Goal: Information Seeking & Learning: Find specific fact

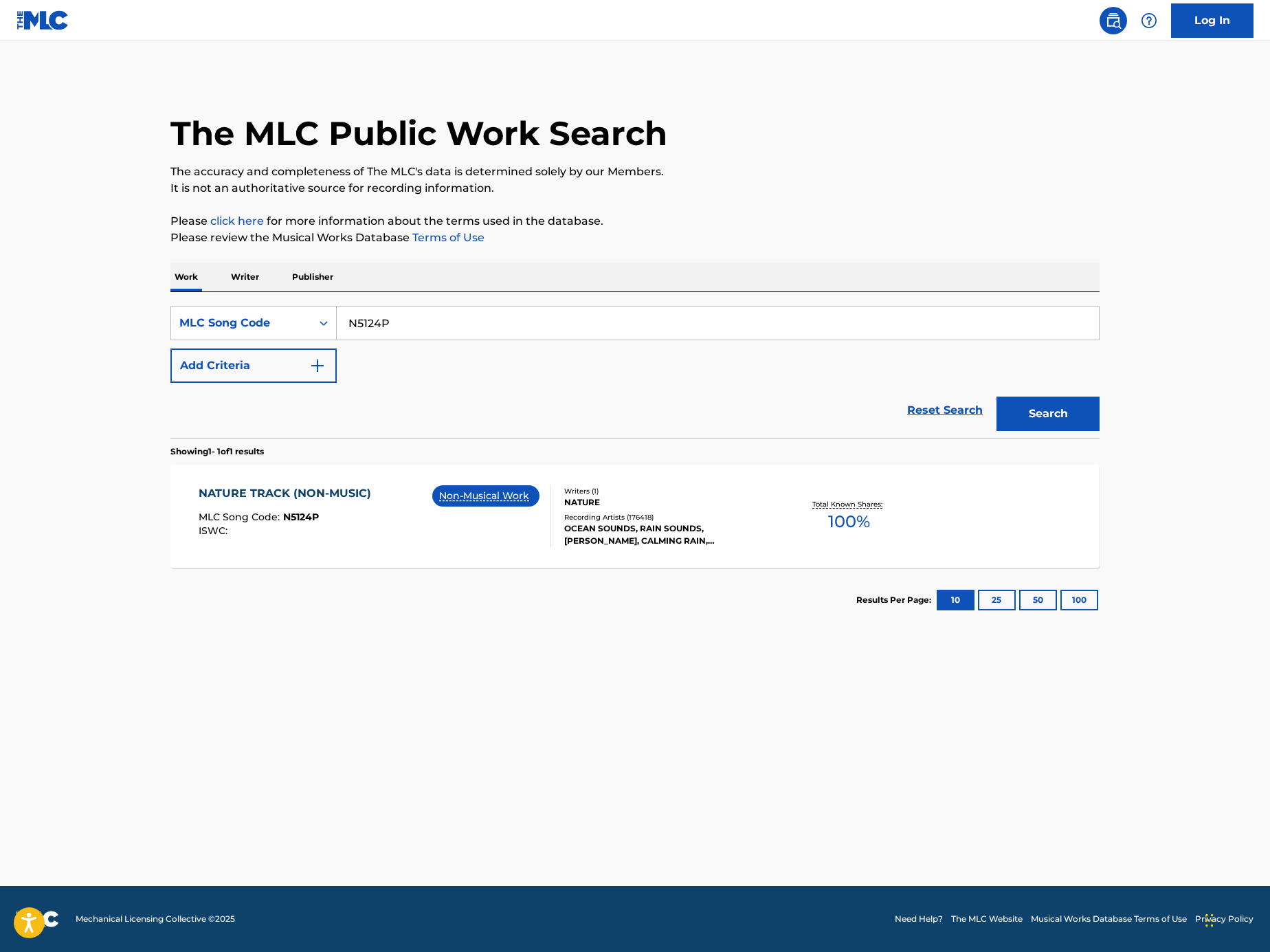
click at [517, 316] on input "N5124P" at bounding box center [717, 323] width 763 height 33
paste input "Search Form"
click at [946, 308] on input "Search Form" at bounding box center [717, 323] width 763 height 33
paste input "HVB4AG"
click at [1060, 398] on button "Search" at bounding box center [1049, 413] width 103 height 34
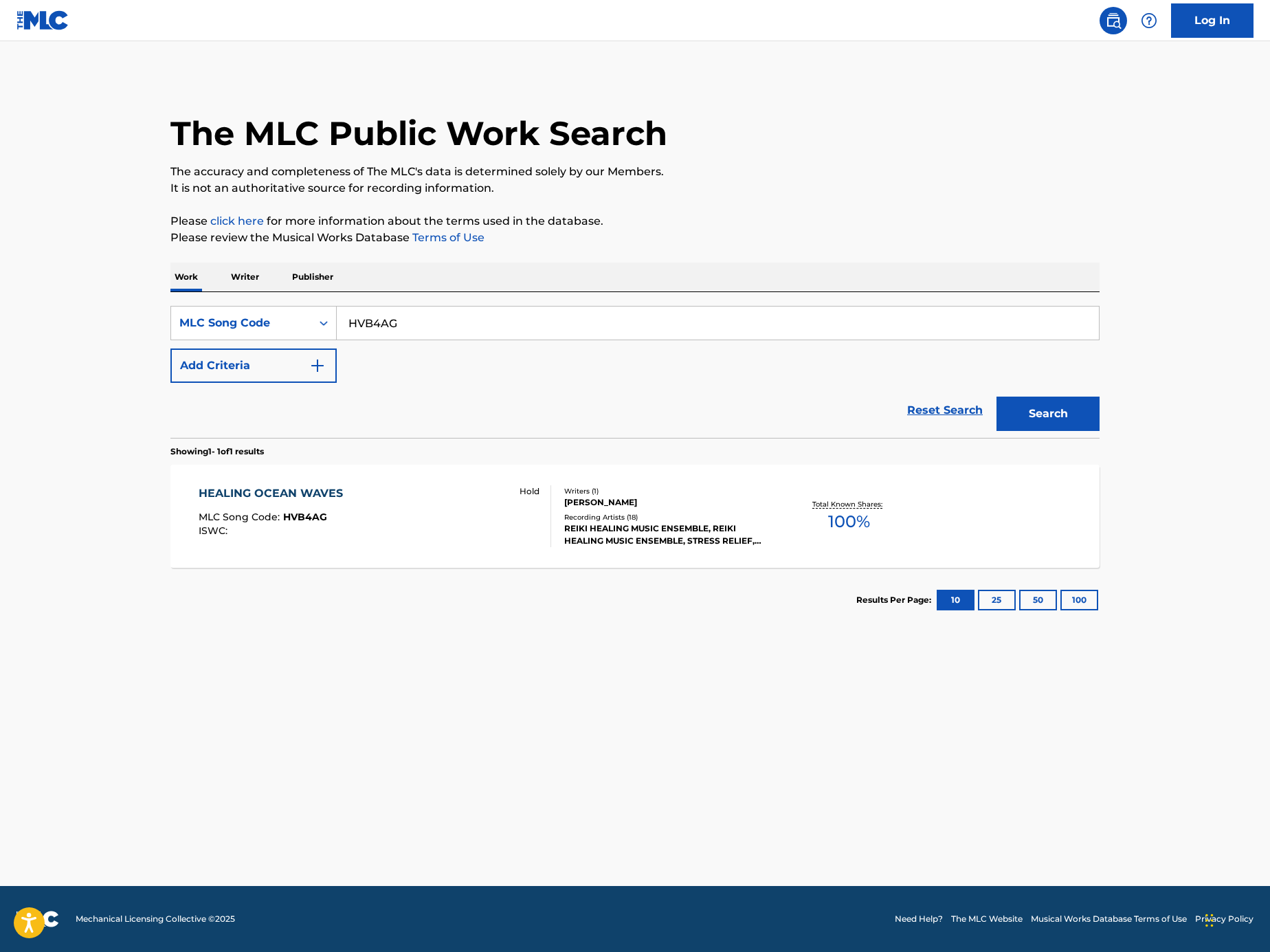
click at [847, 330] on input "HVB4AG" at bounding box center [717, 323] width 763 height 33
paste input "SD76GR"
click at [1044, 416] on button "Search" at bounding box center [1049, 413] width 103 height 34
click at [458, 322] on input "SD76GR" at bounding box center [717, 323] width 763 height 33
paste input "O45092"
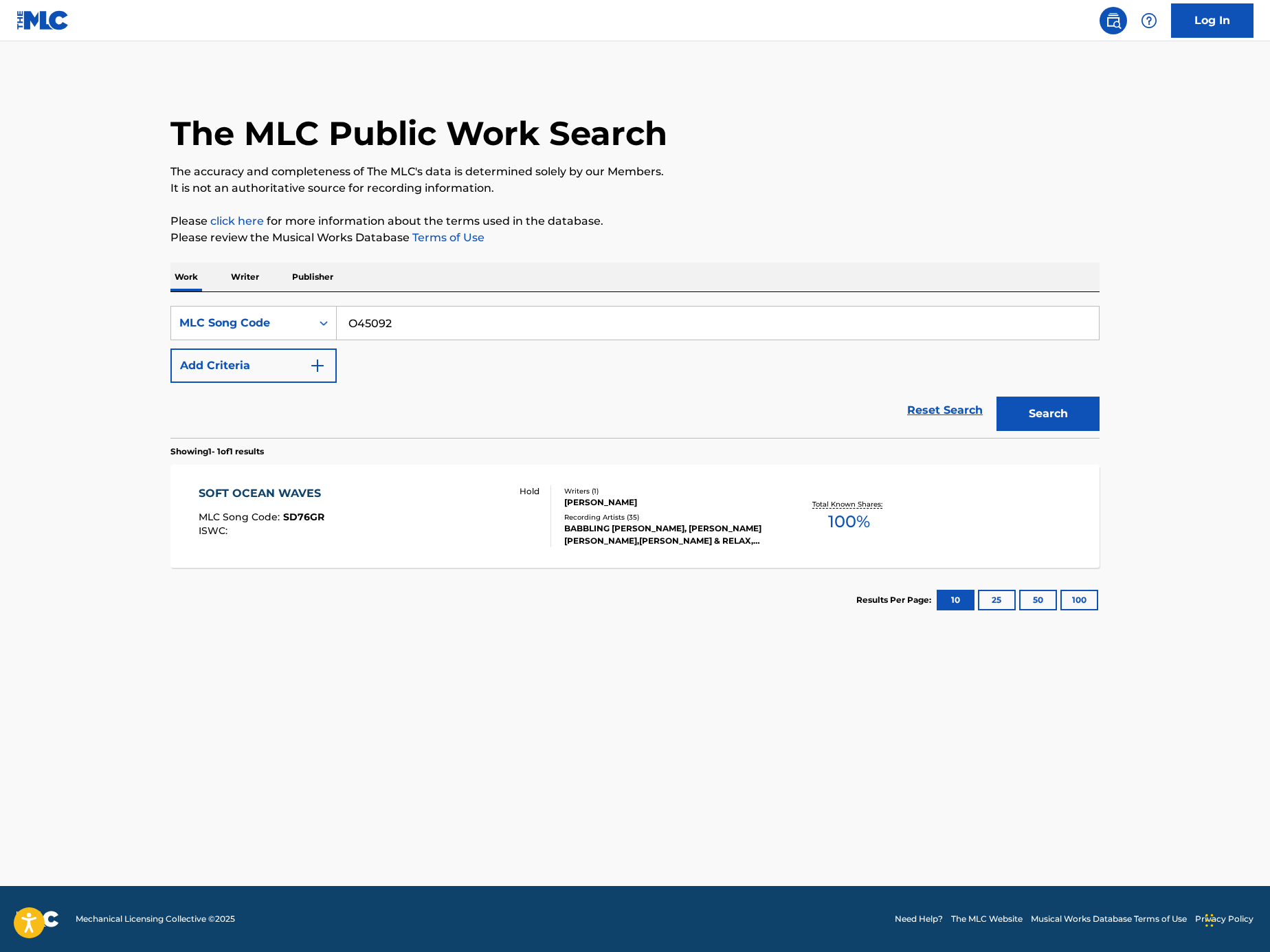
type input "O45092"
click at [1047, 421] on button "Search" at bounding box center [1049, 413] width 103 height 34
click at [921, 303] on div "SearchWithCriteria45a08e17-e46b-4751-8890-a52e86548e42 MLC Song Code O45092 Add…" at bounding box center [635, 364] width 929 height 146
click at [908, 322] on input "O45092" at bounding box center [717, 323] width 763 height 33
paste input "Search Form"
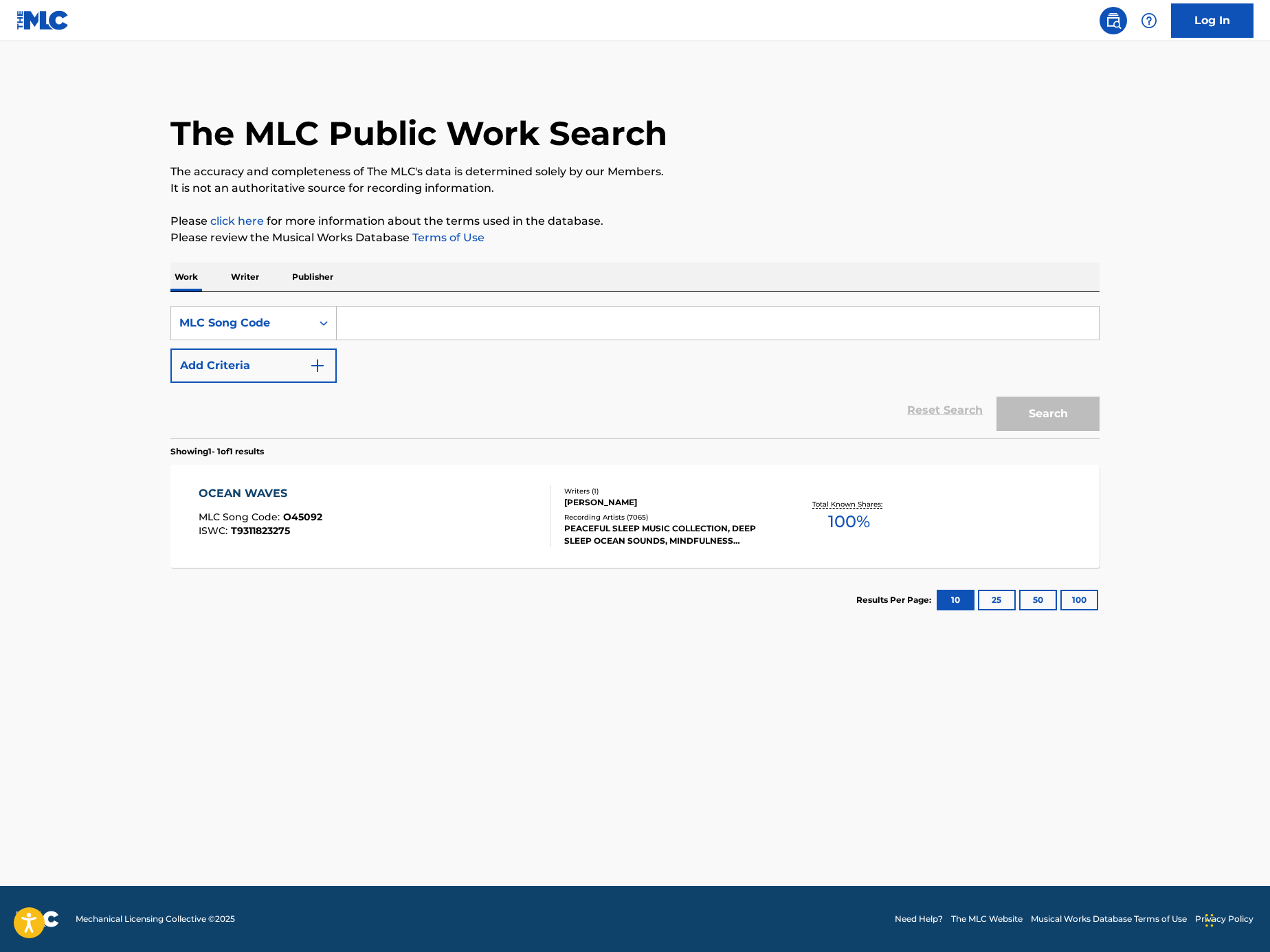
click at [949, 323] on input "Search Form" at bounding box center [717, 323] width 763 height 33
paste input "O4924Y"
click at [1091, 423] on button "Search" at bounding box center [1049, 413] width 103 height 34
click at [973, 340] on div "SearchWithCriteria45a08e17-e46b-4751-8890-a52e86548e42 MLC Song Code O4924Y Add…" at bounding box center [635, 344] width 929 height 77
click at [968, 330] on input "O4924Y" at bounding box center [717, 323] width 763 height 33
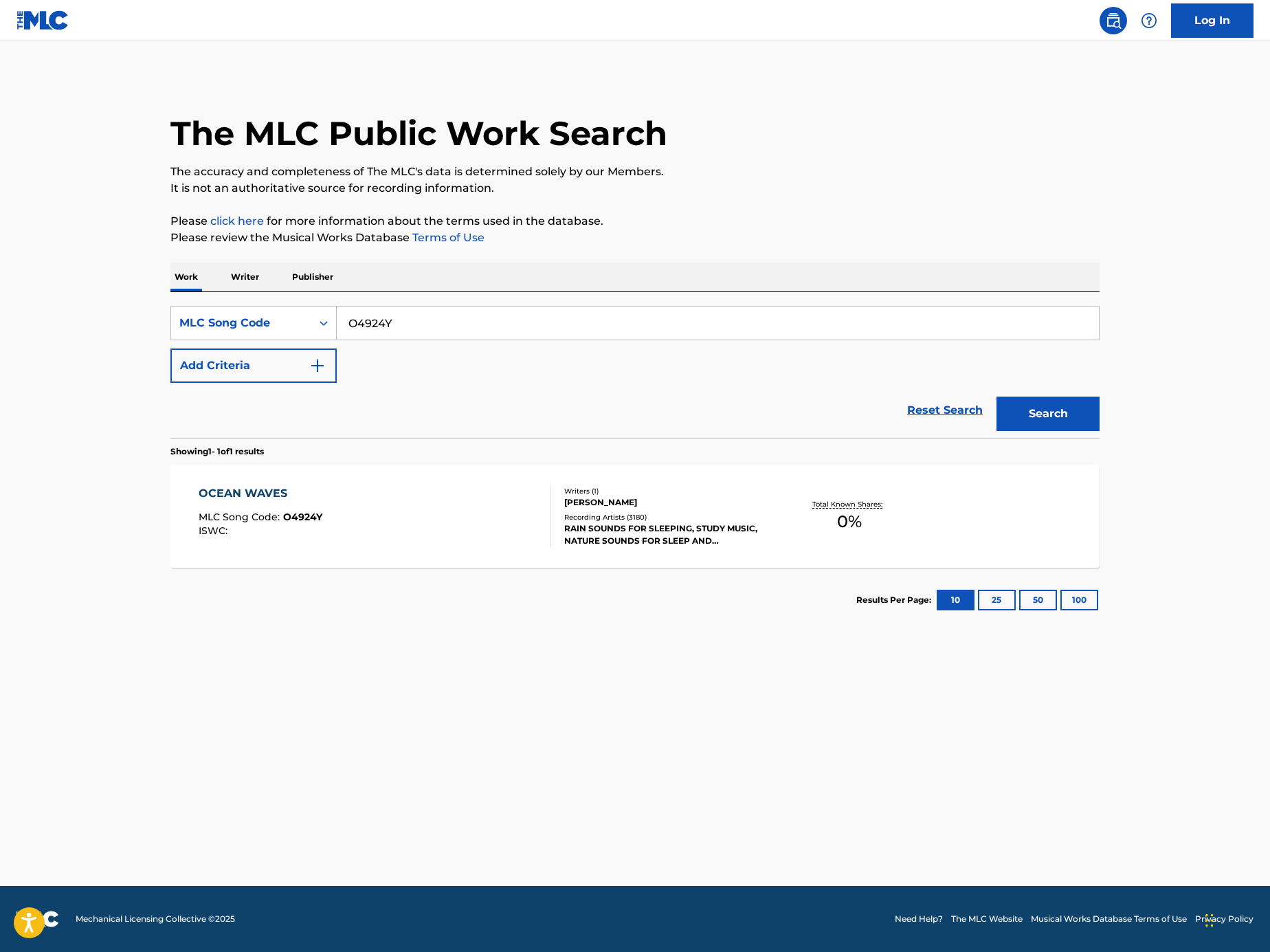
paste input "SD76GR"
click at [1036, 402] on button "Search" at bounding box center [1049, 413] width 103 height 34
click at [933, 321] on input "SD76GR" at bounding box center [717, 323] width 763 height 33
click at [1069, 411] on button "Search" at bounding box center [1049, 413] width 103 height 34
click at [958, 317] on input "SD76GR" at bounding box center [717, 323] width 763 height 33
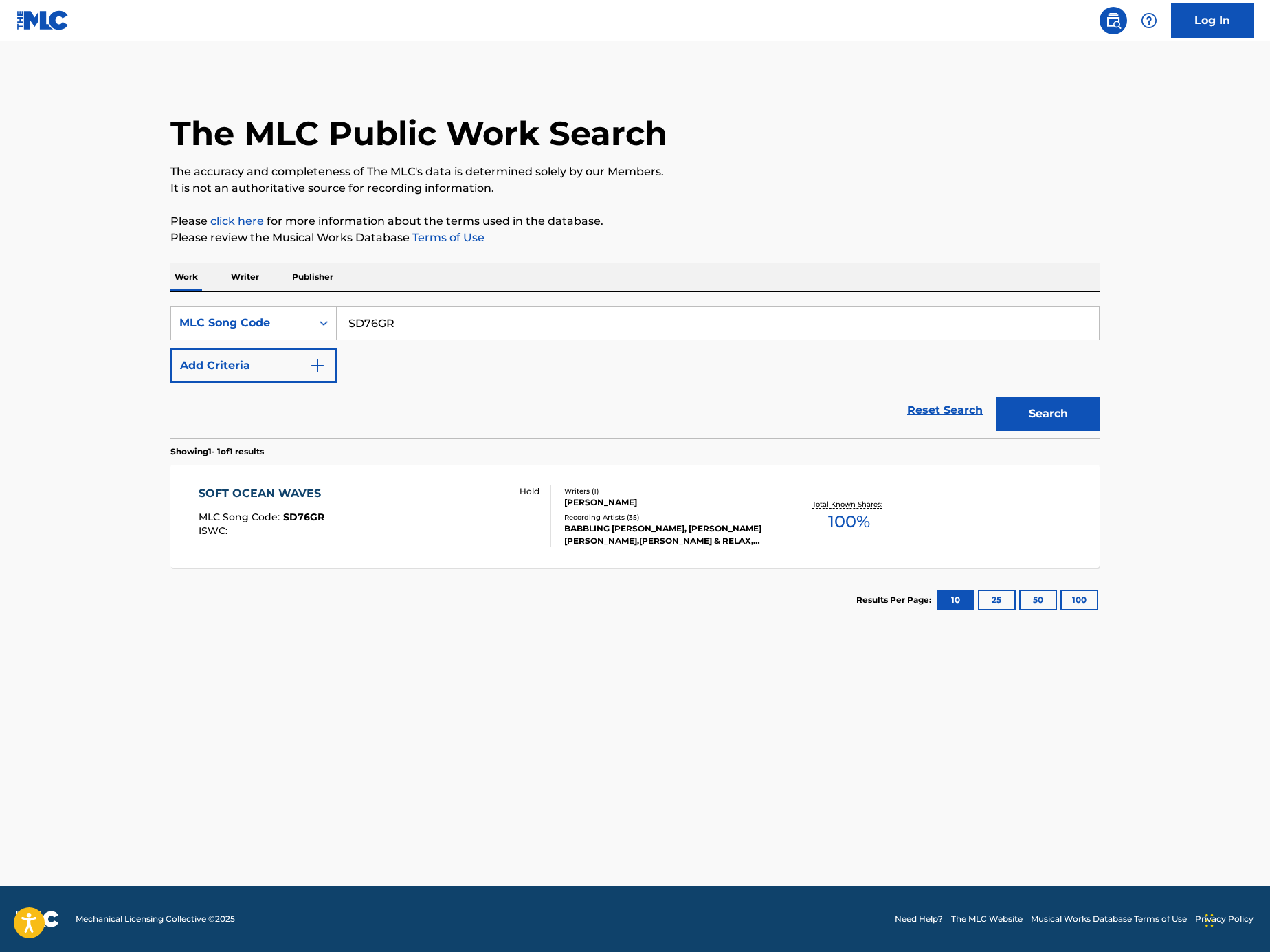
paste input "HVB4AG"
click at [1043, 407] on button "Search" at bounding box center [1049, 413] width 103 height 34
click at [942, 315] on input "HVB4AG" at bounding box center [717, 323] width 763 height 33
paste input "M8970X"
click at [1042, 411] on button "Search" at bounding box center [1049, 413] width 103 height 34
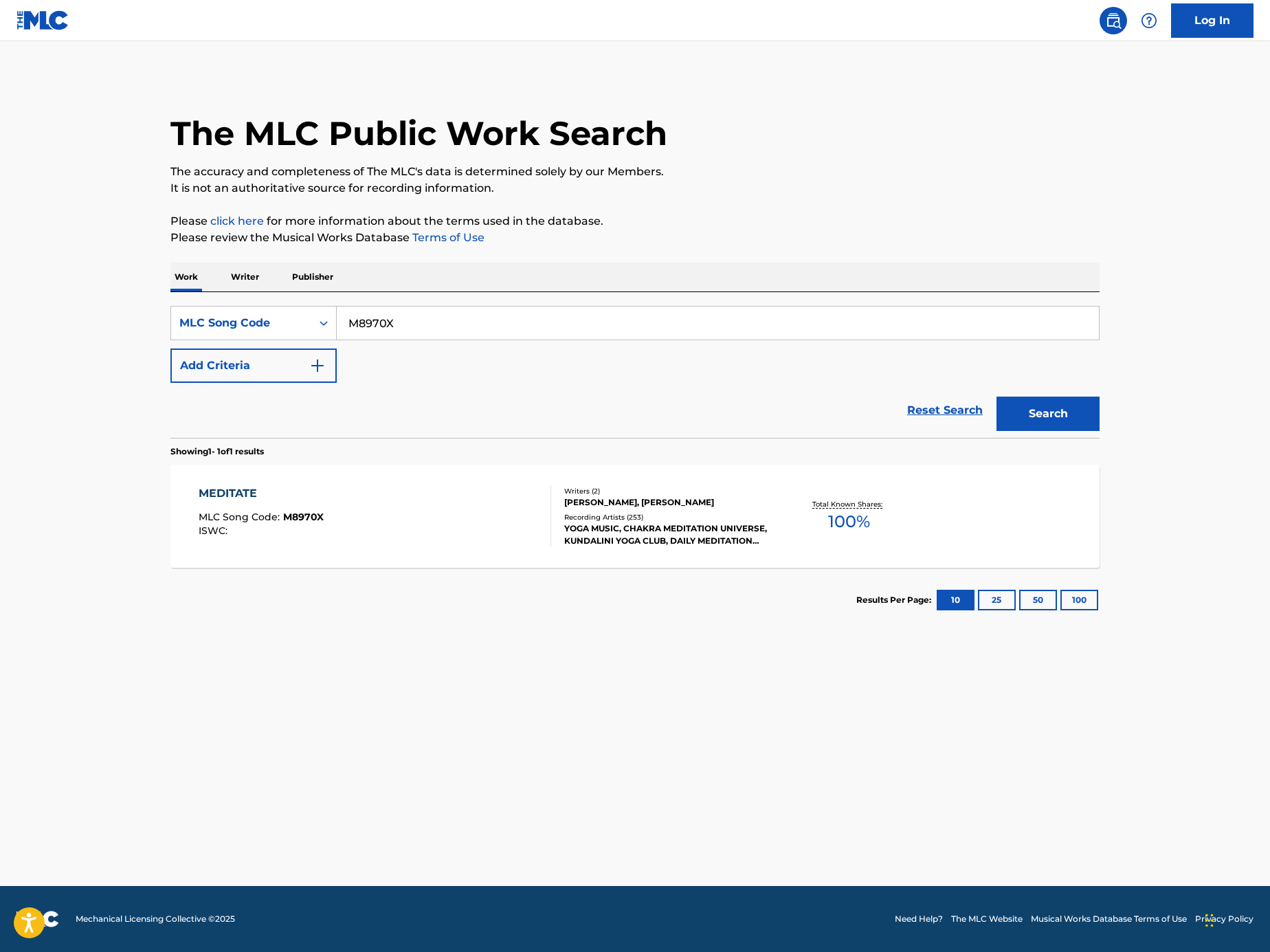
click at [4, 491] on main "The MLC Public Work Search The accuracy and completeness of The MLC's data is d…" at bounding box center [635, 463] width 1270 height 845
click at [714, 316] on input "M8970X" at bounding box center [717, 323] width 763 height 33
paste input "A9483Y"
type input "A9483Y"
click at [1029, 425] on button "Search" at bounding box center [1049, 413] width 103 height 34
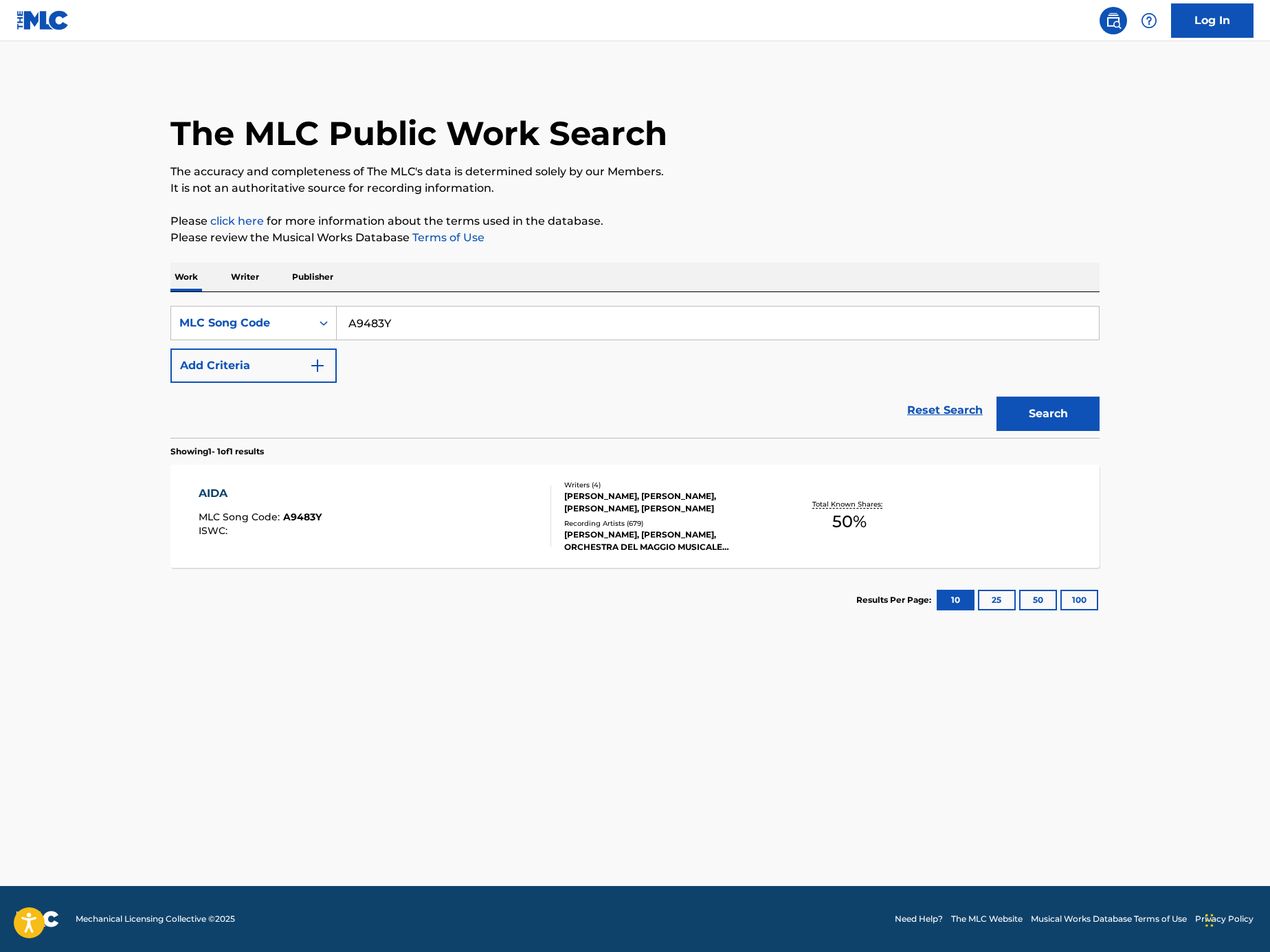
click at [383, 504] on div "AIDA MLC Song Code : A9483Y ISWC :" at bounding box center [375, 516] width 353 height 62
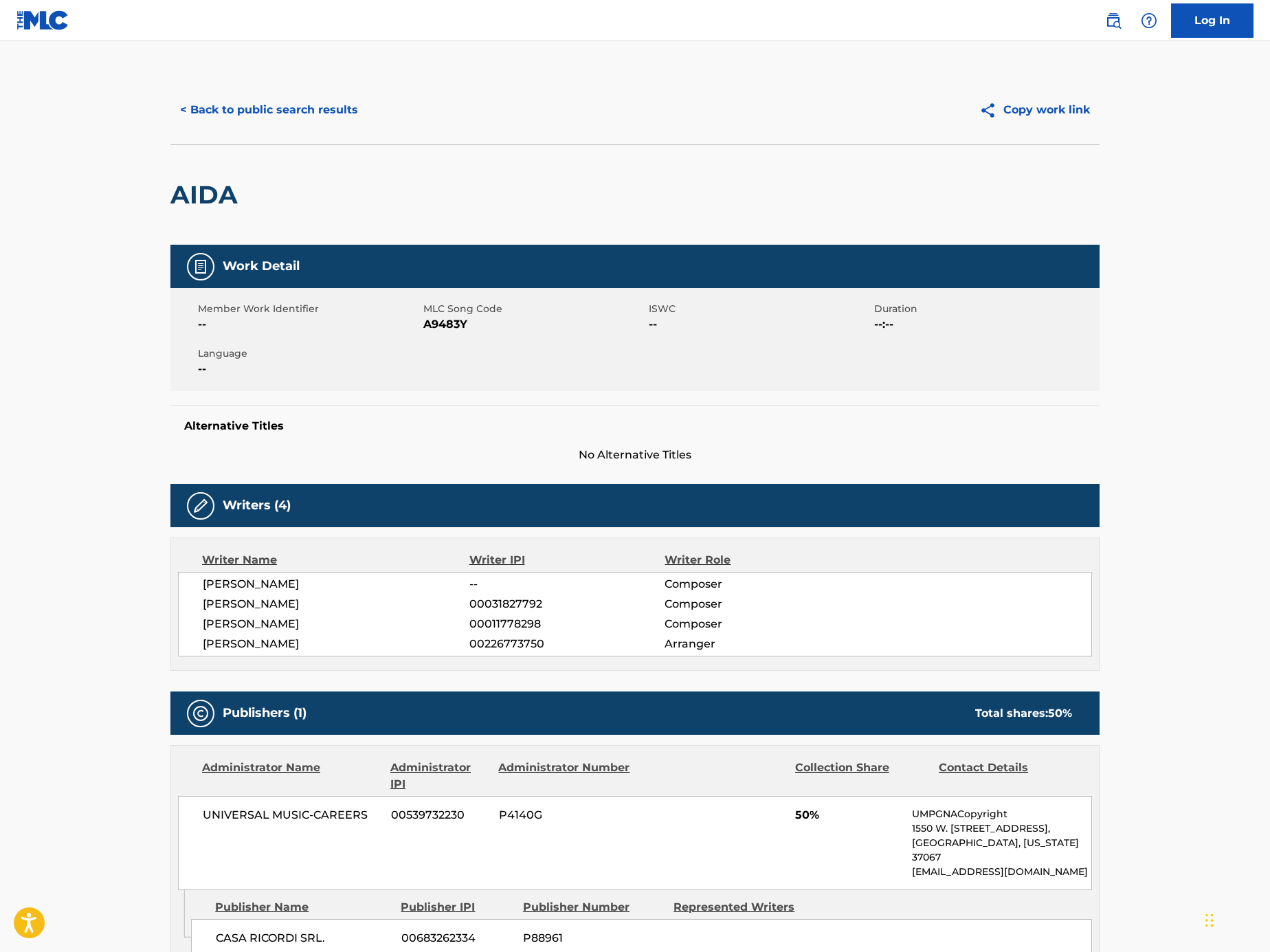
click at [336, 102] on button "< Back to public search results" at bounding box center [269, 109] width 197 height 34
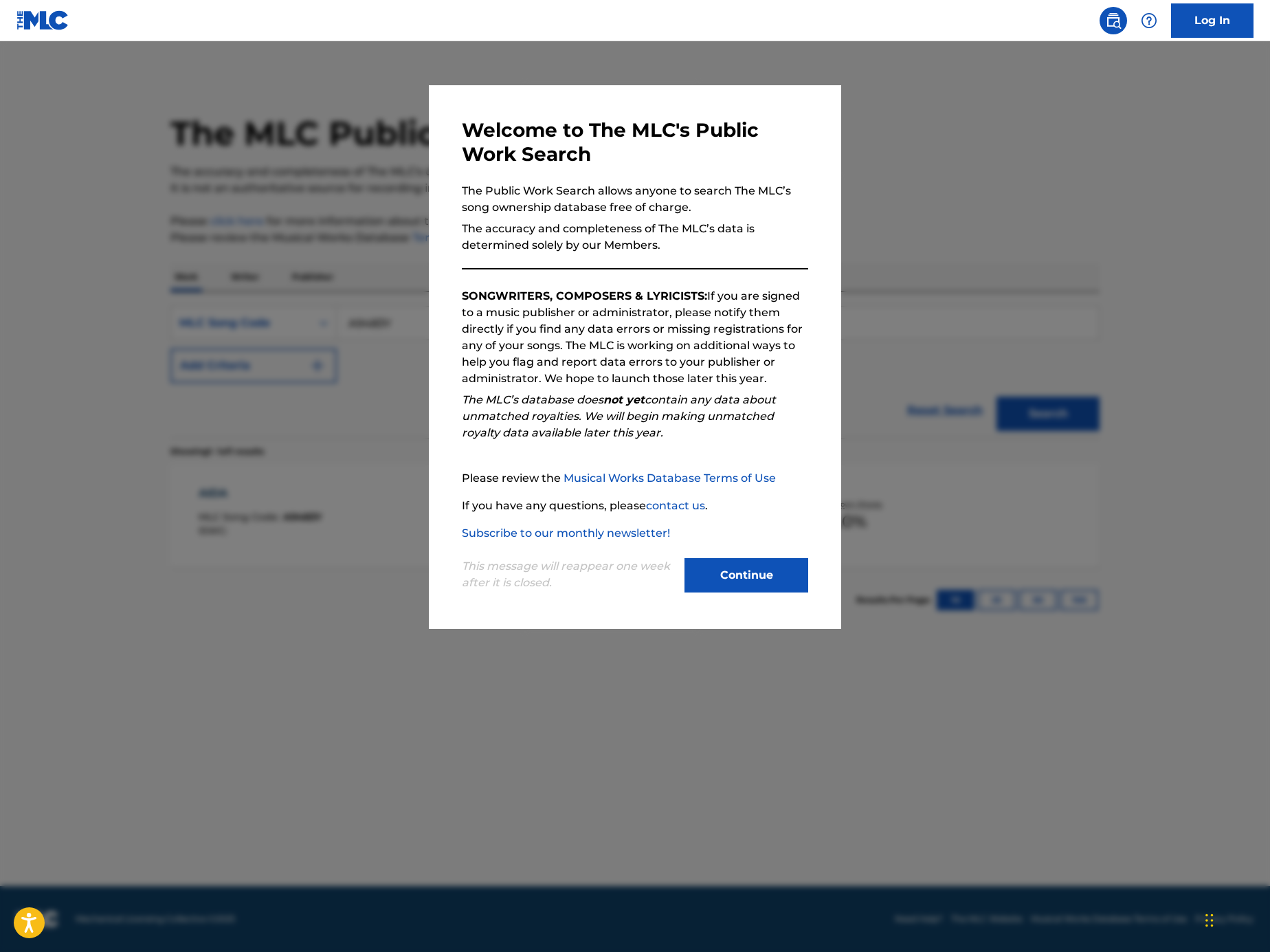
click at [740, 567] on button "Continue" at bounding box center [747, 575] width 124 height 34
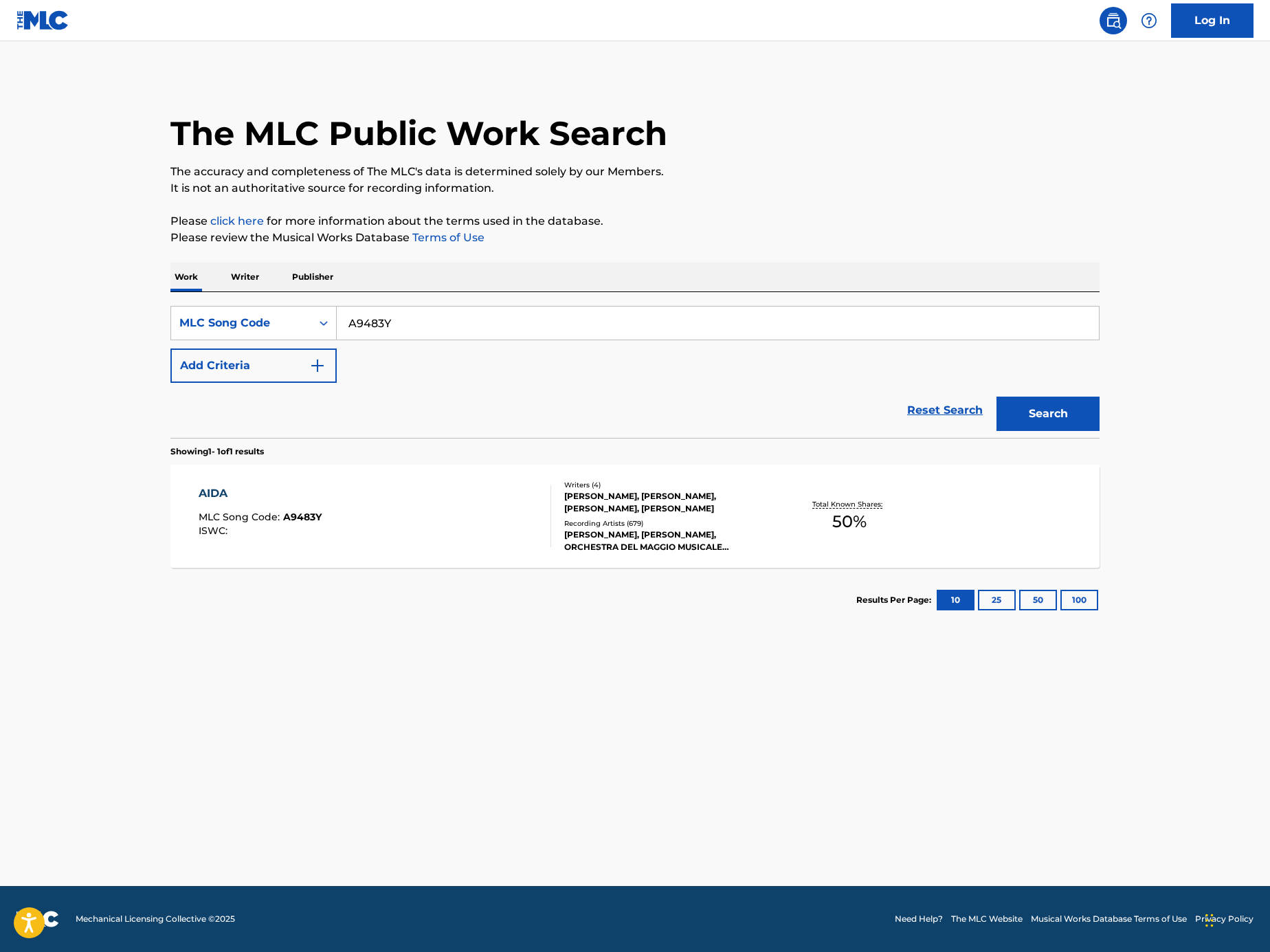
click at [449, 516] on div "AIDA MLC Song Code : A9483Y ISWC :" at bounding box center [375, 516] width 353 height 62
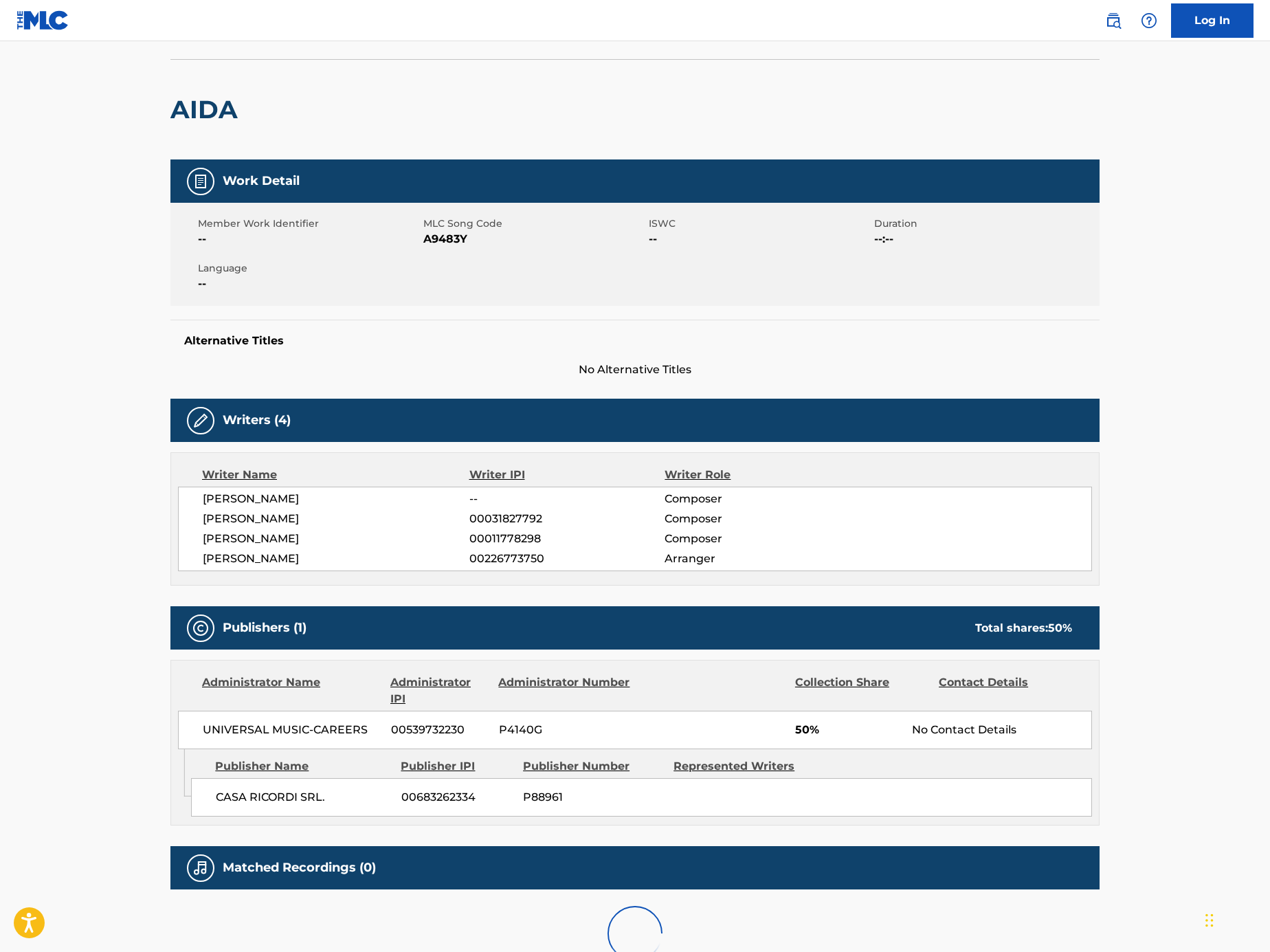
scroll to position [197, 0]
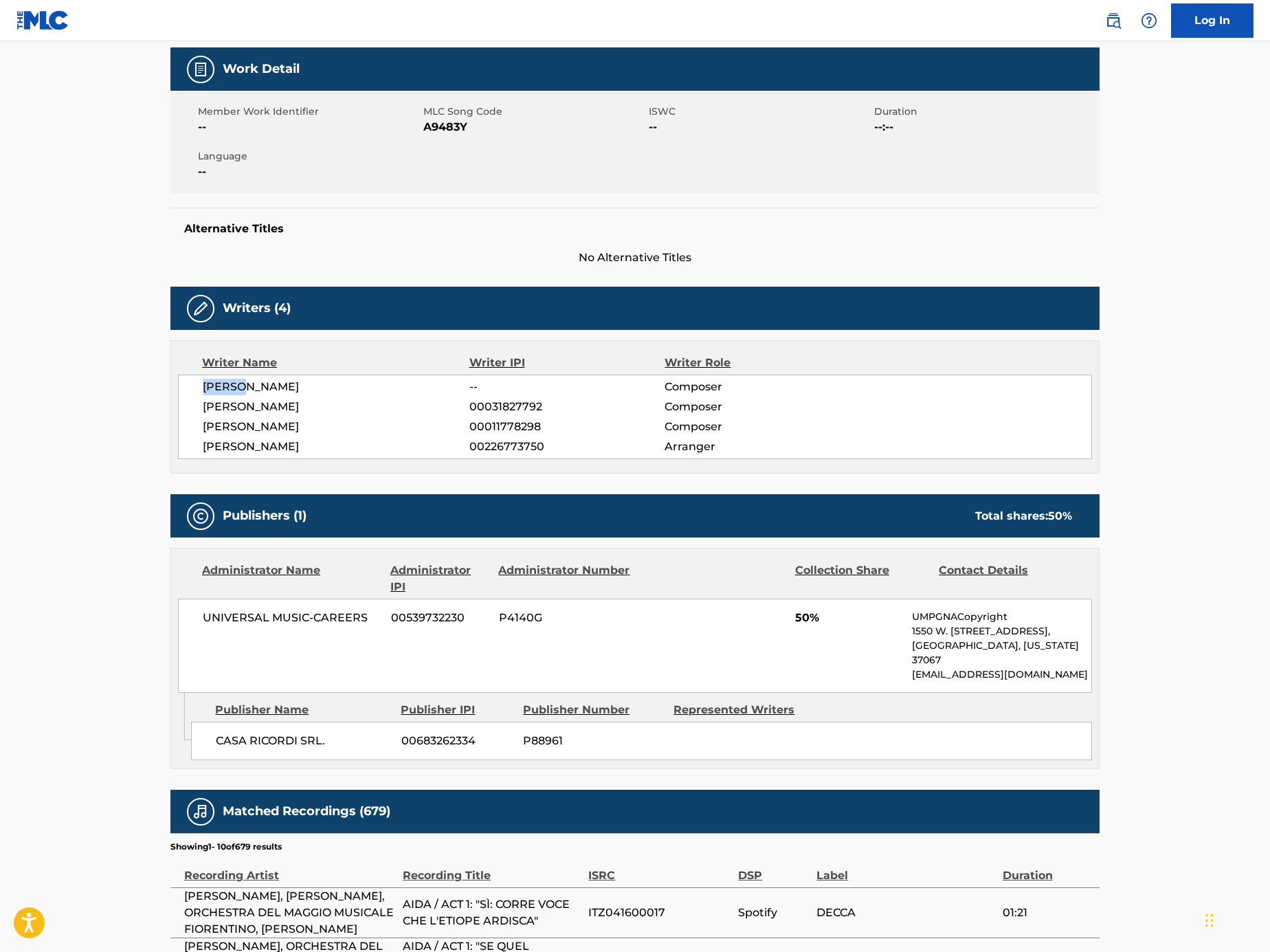
drag, startPoint x: 277, startPoint y: 387, endPoint x: 203, endPoint y: 390, distance: 74.1
click at [203, 390] on span "[PERSON_NAME]" at bounding box center [336, 387] width 267 height 17
copy span "[PERSON_NAME]"
